Goal: Task Accomplishment & Management: Use online tool/utility

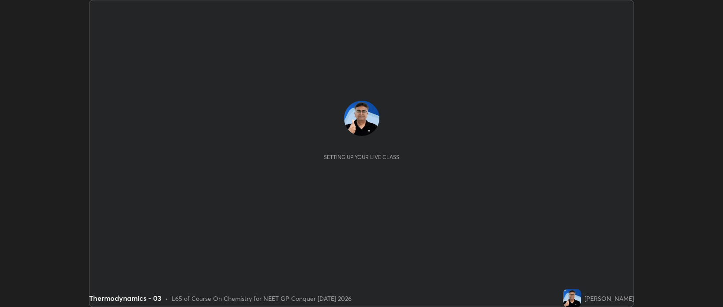
scroll to position [307, 723]
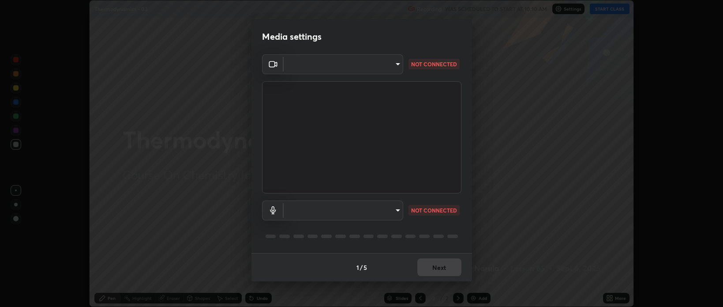
type input "bcb9d7dafccbd8d00e6ada9b6dd7e52ba20ca67bbbba0d0563dd421ab33f40a5"
type input "default"
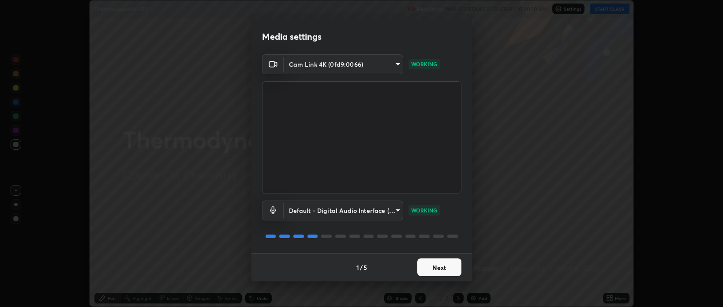
click at [427, 269] on button "Next" at bounding box center [439, 267] width 44 height 18
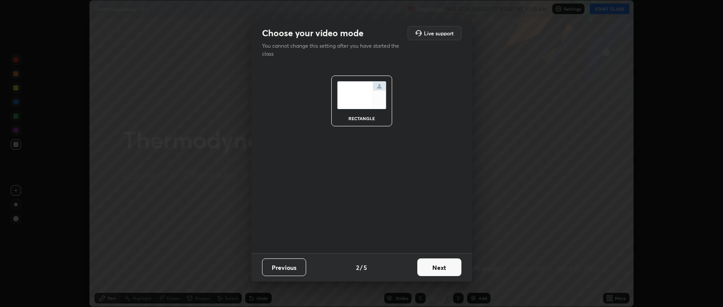
click at [426, 267] on button "Next" at bounding box center [439, 267] width 44 height 18
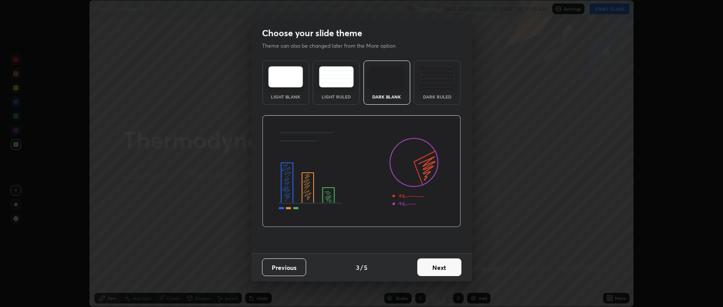
click at [424, 269] on button "Next" at bounding box center [439, 267] width 44 height 18
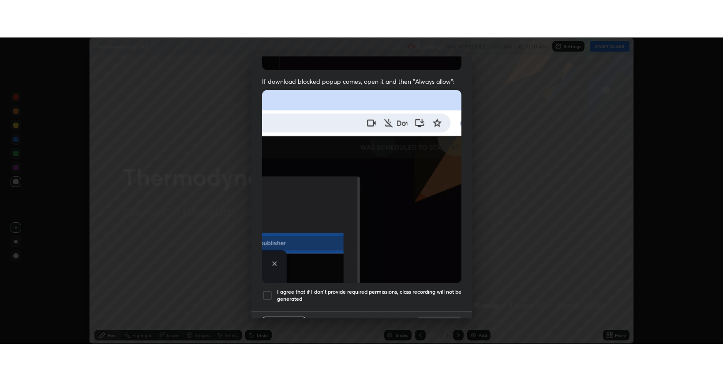
scroll to position [179, 0]
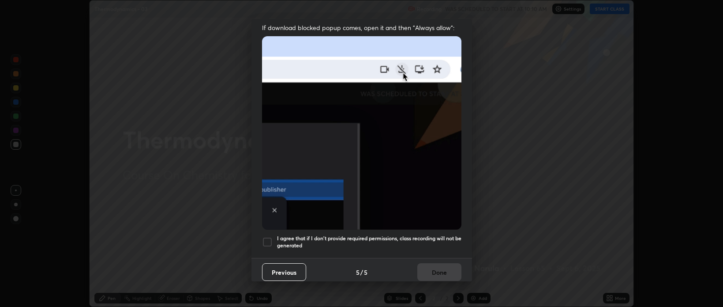
click at [269, 237] on div at bounding box center [267, 242] width 11 height 11
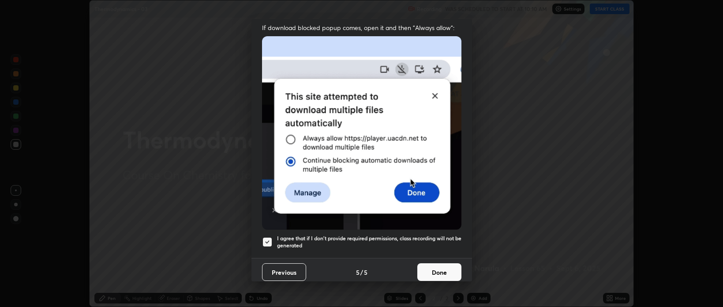
click at [429, 267] on button "Done" at bounding box center [439, 272] width 44 height 18
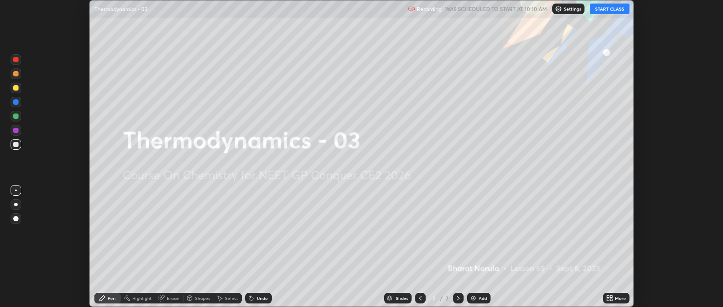
click at [594, 11] on button "START CLASS" at bounding box center [610, 9] width 40 height 11
click at [609, 296] on icon at bounding box center [608, 296] width 2 height 2
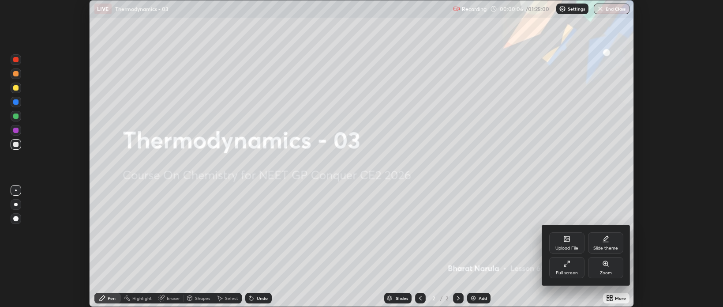
click at [565, 267] on icon at bounding box center [567, 263] width 7 height 7
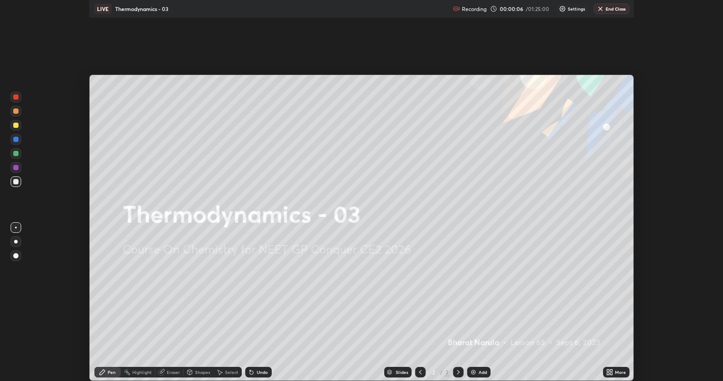
scroll to position [381, 723]
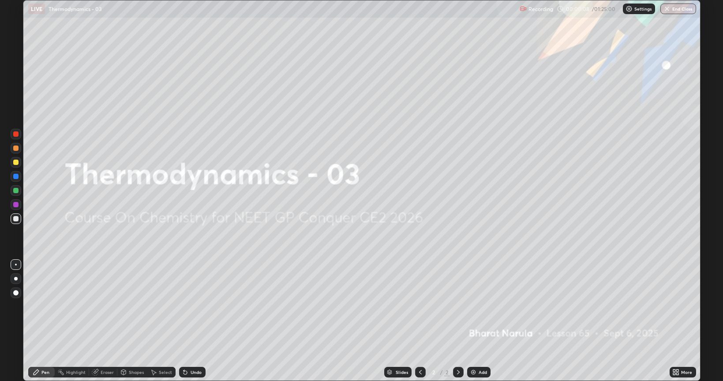
click at [472, 306] on img at bounding box center [473, 372] width 7 height 7
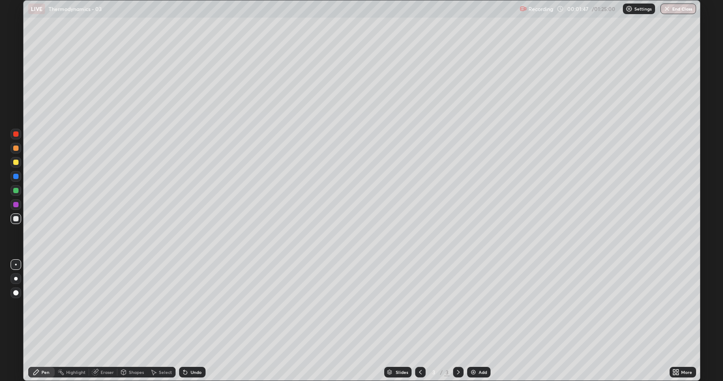
click at [16, 278] on div at bounding box center [16, 279] width 4 height 4
click at [162, 306] on div "Select" at bounding box center [165, 372] width 13 height 4
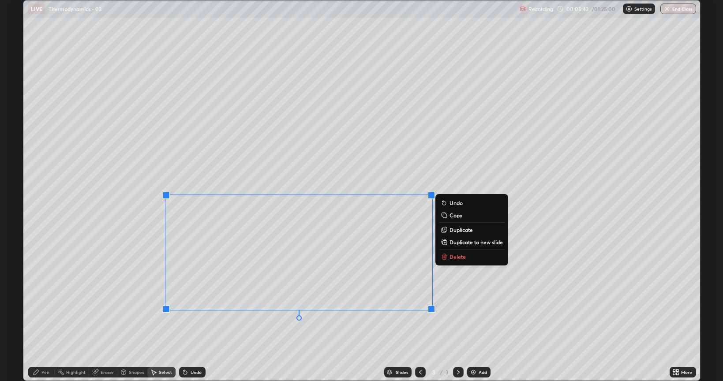
click at [455, 259] on p "Delete" at bounding box center [458, 256] width 16 height 7
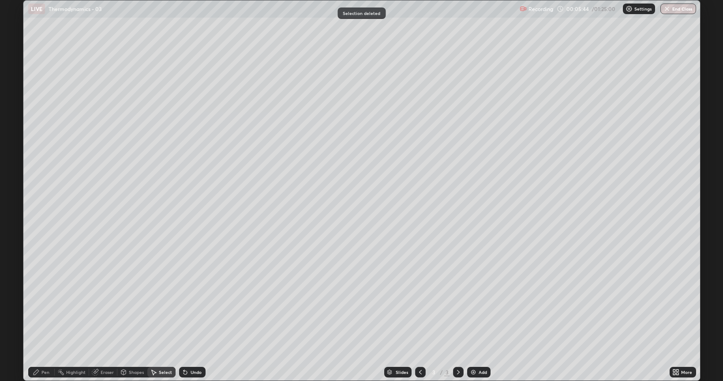
click at [41, 306] on div "Pen" at bounding box center [45, 372] width 8 height 4
click at [477, 306] on div "Add" at bounding box center [478, 372] width 23 height 11
click at [191, 306] on div "Undo" at bounding box center [196, 372] width 11 height 4
click at [187, 306] on div "Undo" at bounding box center [192, 372] width 26 height 11
click at [469, 306] on div "Add" at bounding box center [478, 372] width 23 height 11
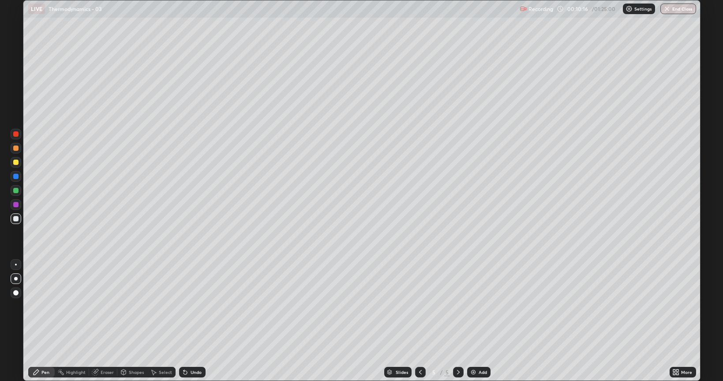
click at [104, 306] on div "Eraser" at bounding box center [107, 372] width 13 height 4
click at [37, 306] on icon at bounding box center [36, 372] width 5 height 5
click at [15, 164] on div at bounding box center [15, 162] width 5 height 5
click at [16, 205] on div at bounding box center [15, 204] width 5 height 5
click at [11, 161] on div at bounding box center [16, 162] width 11 height 11
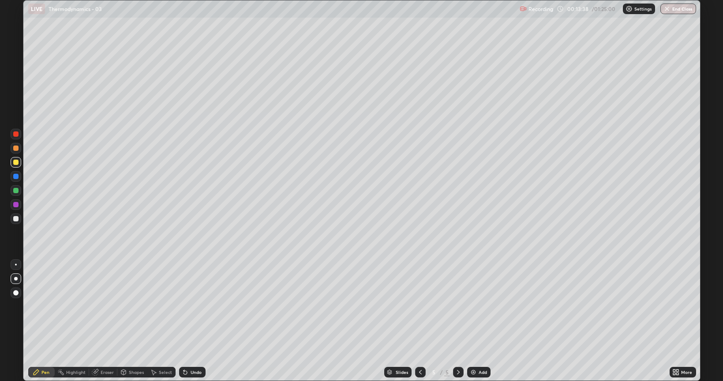
click at [17, 206] on div at bounding box center [15, 204] width 5 height 5
click at [12, 219] on div at bounding box center [16, 219] width 11 height 11
click at [420, 306] on icon at bounding box center [420, 372] width 7 height 7
click at [457, 306] on icon at bounding box center [458, 372] width 7 height 7
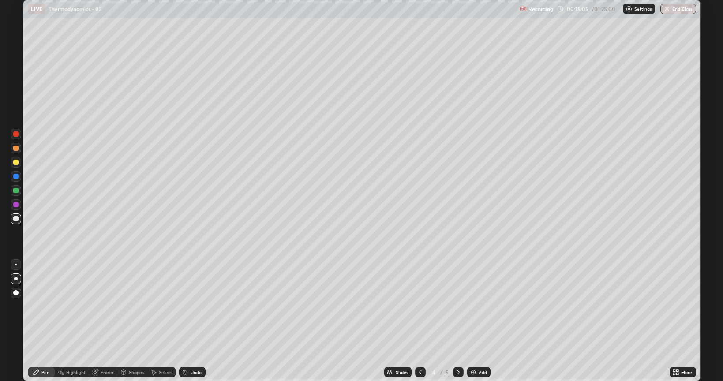
click at [458, 306] on icon at bounding box center [458, 372] width 3 height 4
click at [476, 306] on img at bounding box center [473, 372] width 7 height 7
click at [17, 218] on div at bounding box center [15, 218] width 5 height 5
click at [14, 164] on div at bounding box center [15, 162] width 5 height 5
click at [99, 306] on div "Eraser" at bounding box center [103, 372] width 28 height 11
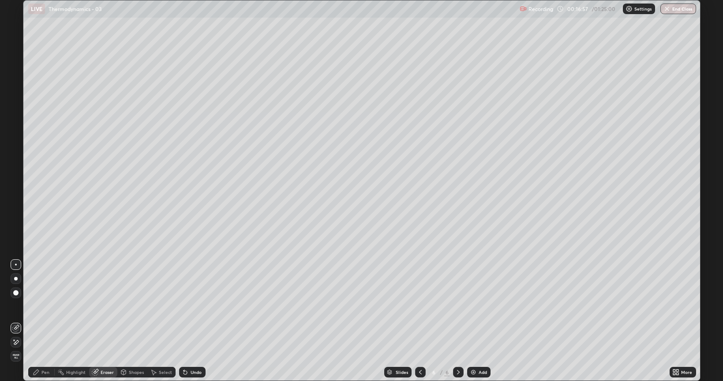
click at [34, 306] on icon at bounding box center [36, 372] width 7 height 7
click at [101, 306] on div "Eraser" at bounding box center [107, 372] width 13 height 4
click at [42, 306] on div "Pen" at bounding box center [45, 372] width 8 height 4
click at [15, 219] on div at bounding box center [15, 218] width 5 height 5
click at [477, 306] on div "Add" at bounding box center [478, 372] width 23 height 11
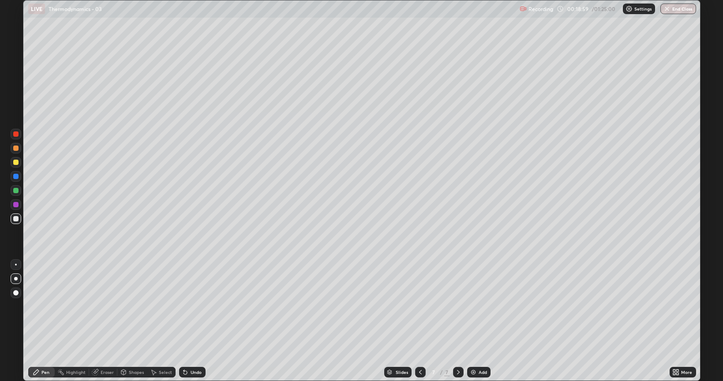
click at [15, 218] on div at bounding box center [15, 218] width 5 height 5
click at [186, 306] on icon at bounding box center [185, 372] width 7 height 7
click at [194, 306] on div "Undo" at bounding box center [196, 372] width 11 height 4
click at [15, 162] on div at bounding box center [15, 162] width 5 height 5
click at [187, 306] on icon at bounding box center [185, 372] width 7 height 7
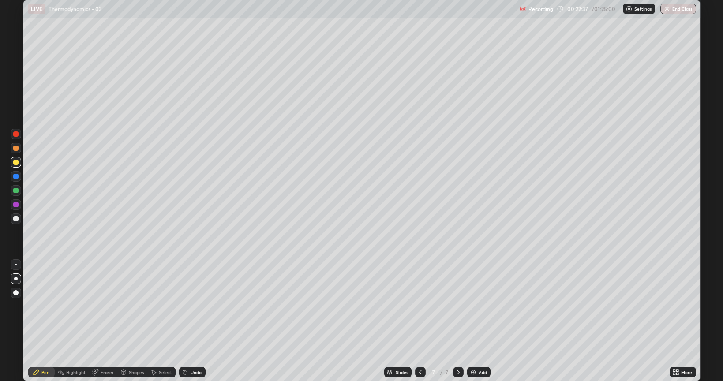
click at [16, 191] on div at bounding box center [15, 190] width 5 height 5
click at [609, 306] on div "Slides 7 / 7 Add" at bounding box center [438, 373] width 464 height 18
click at [607, 306] on div "Slides 7 / 7 Add" at bounding box center [438, 373] width 464 height 18
click at [15, 163] on div at bounding box center [15, 162] width 5 height 5
click at [19, 190] on div at bounding box center [16, 190] width 11 height 11
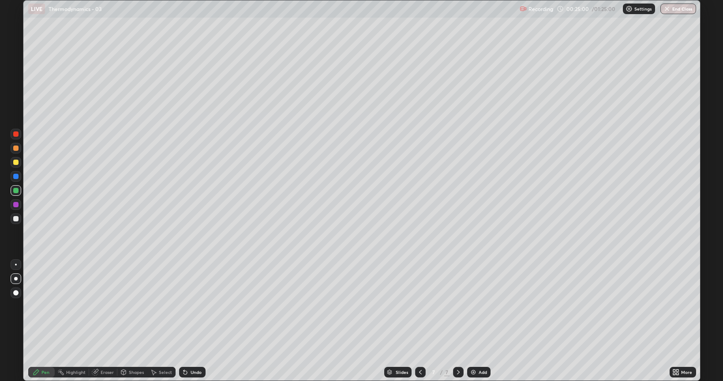
click at [15, 220] on div at bounding box center [15, 218] width 5 height 5
click at [421, 306] on icon at bounding box center [420, 372] width 7 height 7
click at [418, 306] on icon at bounding box center [420, 372] width 7 height 7
click at [419, 306] on icon at bounding box center [420, 372] width 3 height 4
click at [419, 306] on icon at bounding box center [420, 372] width 7 height 7
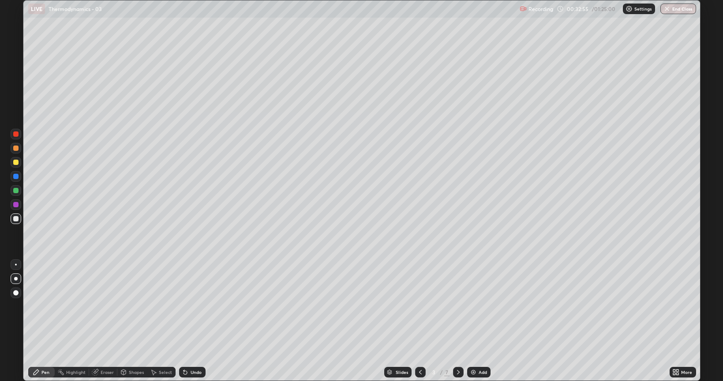
click at [420, 306] on icon at bounding box center [420, 372] width 7 height 7
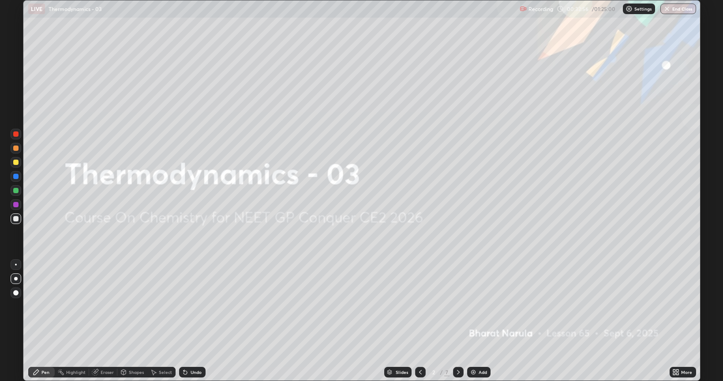
click at [458, 306] on icon at bounding box center [458, 372] width 7 height 7
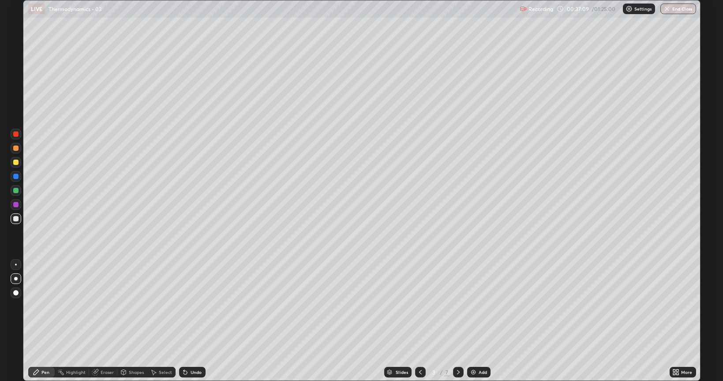
click at [458, 306] on icon at bounding box center [458, 372] width 7 height 7
click at [461, 306] on icon at bounding box center [458, 372] width 7 height 7
click at [458, 306] on icon at bounding box center [458, 372] width 7 height 7
click at [472, 306] on img at bounding box center [473, 372] width 7 height 7
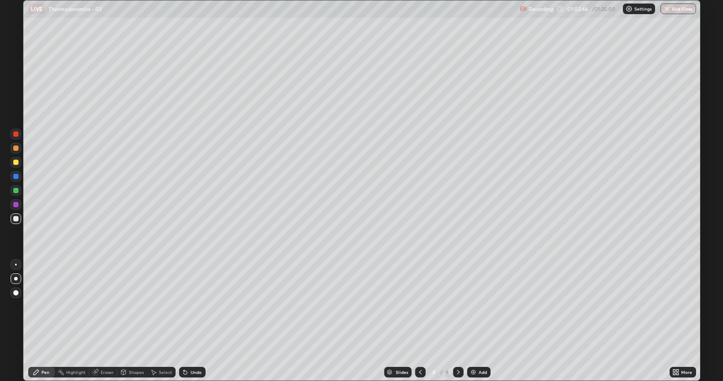
click at [97, 306] on icon at bounding box center [95, 373] width 6 height 6
click at [34, 306] on icon at bounding box center [36, 372] width 5 height 5
click at [474, 306] on img at bounding box center [473, 372] width 7 height 7
click at [676, 8] on button "End Class" at bounding box center [679, 9] width 36 height 11
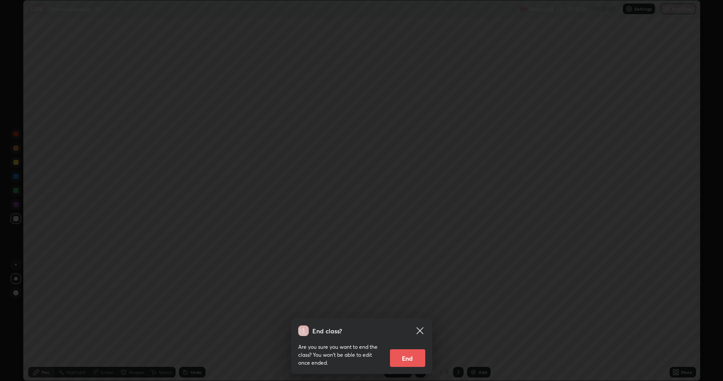
click at [411, 306] on button "End" at bounding box center [407, 359] width 35 height 18
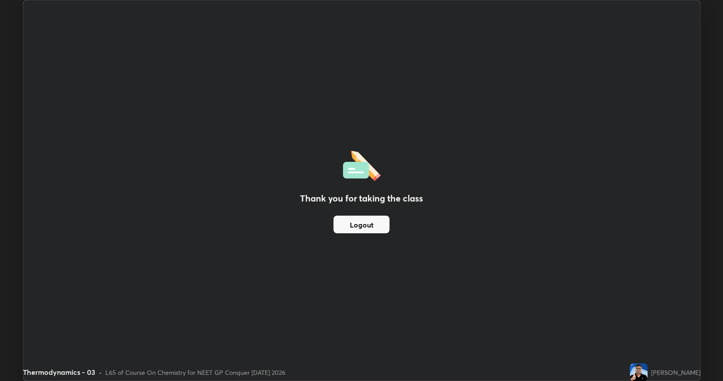
click at [648, 306] on img at bounding box center [639, 373] width 18 height 18
click at [385, 229] on button "Logout" at bounding box center [362, 225] width 56 height 18
